Goal: Task Accomplishment & Management: Use online tool/utility

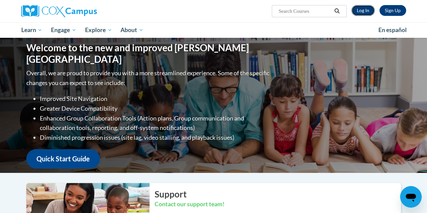
click at [358, 9] on link "Log In" at bounding box center [362, 10] width 23 height 11
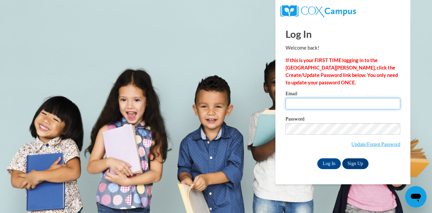
type input "stacyreagen@gmail.com"
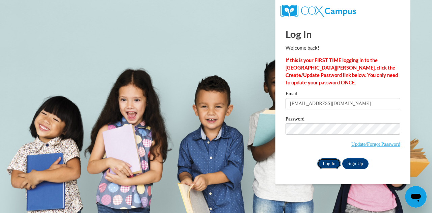
click at [330, 163] on input "Log In" at bounding box center [329, 163] width 24 height 11
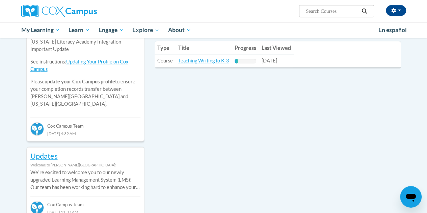
scroll to position [253, 0]
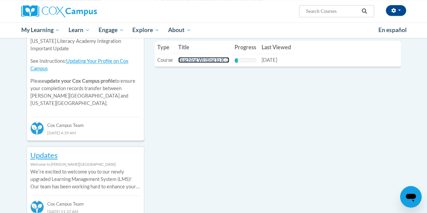
click at [198, 59] on link "Teaching Writing to K-3" at bounding box center [203, 60] width 51 height 6
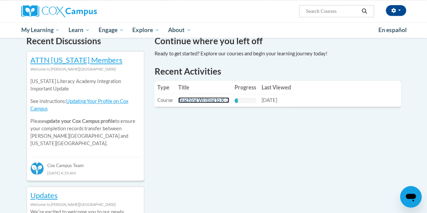
scroll to position [212, 0]
click at [195, 98] on link "Teaching Writing to K-3" at bounding box center [203, 101] width 51 height 6
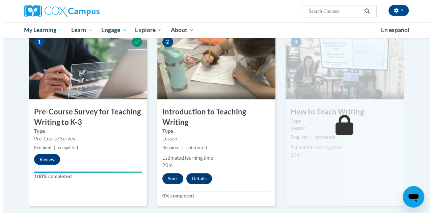
scroll to position [156, 0]
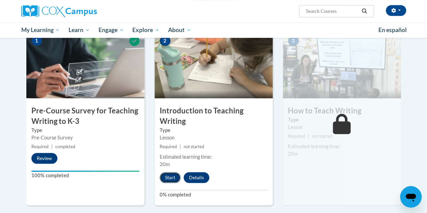
click at [168, 176] on button "Start" at bounding box center [170, 177] width 21 height 11
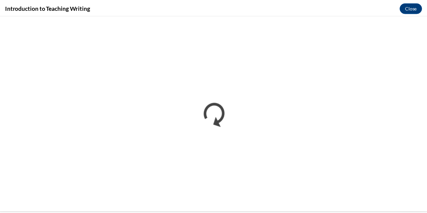
scroll to position [0, 0]
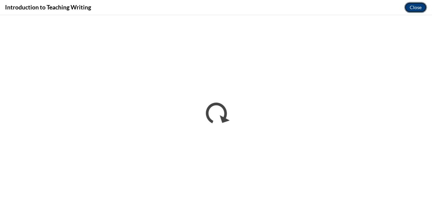
click at [417, 6] on button "Close" at bounding box center [415, 7] width 23 height 11
